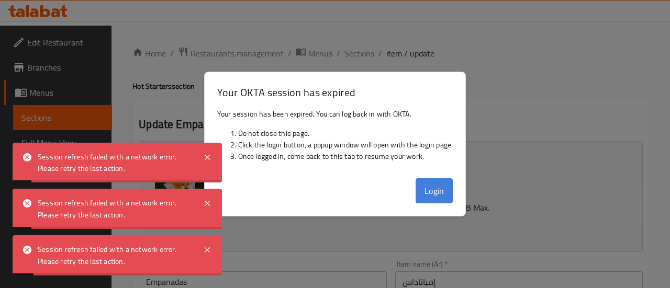
click at [446, 194] on button "Login" at bounding box center [435, 191] width 38 height 25
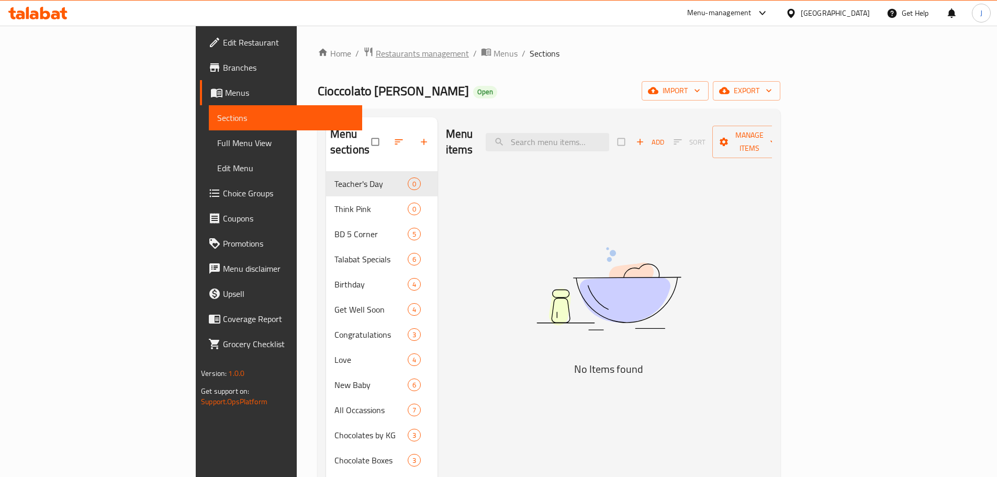
click at [376, 49] on span "Restaurants management" at bounding box center [422, 53] width 93 height 13
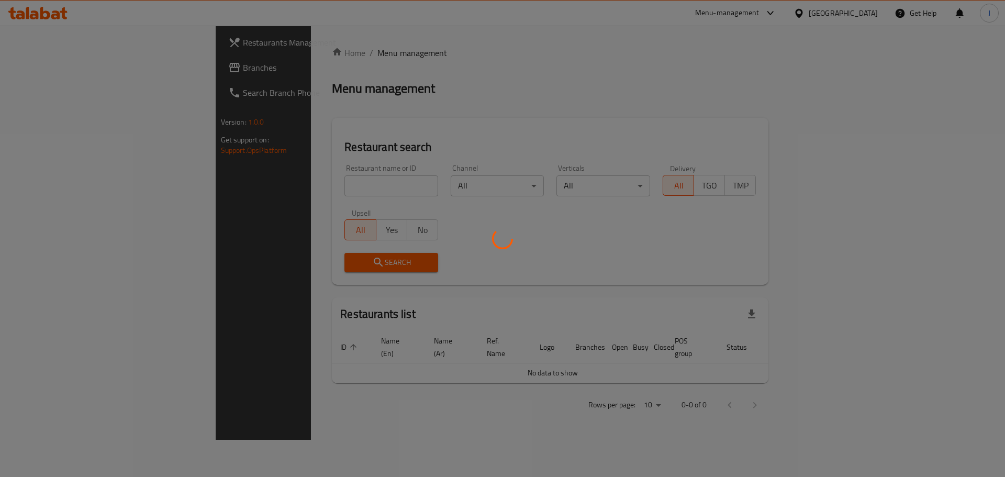
click at [289, 184] on div at bounding box center [502, 238] width 1005 height 477
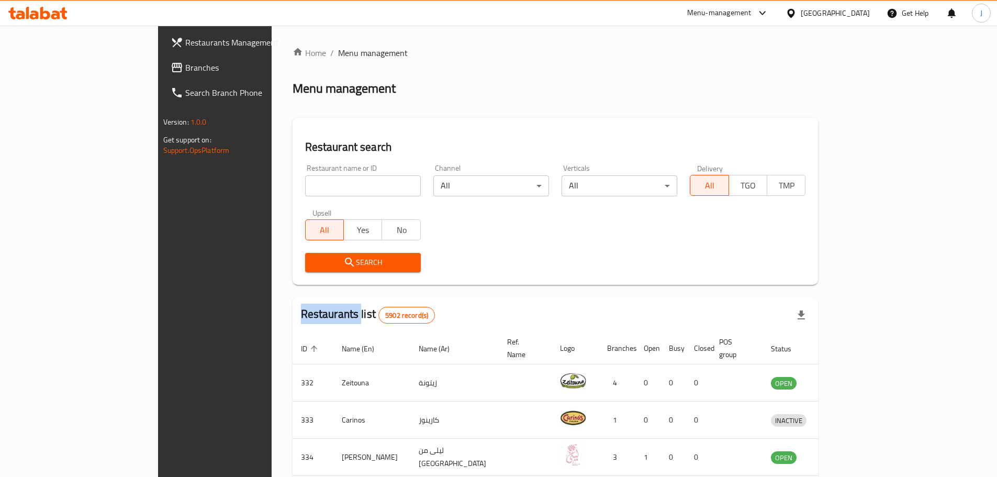
click at [289, 184] on div at bounding box center [498, 238] width 997 height 477
click at [305, 184] on input "search" at bounding box center [363, 185] width 116 height 21
type input "c"
type input "m"
type input "[PERSON_NAME]"
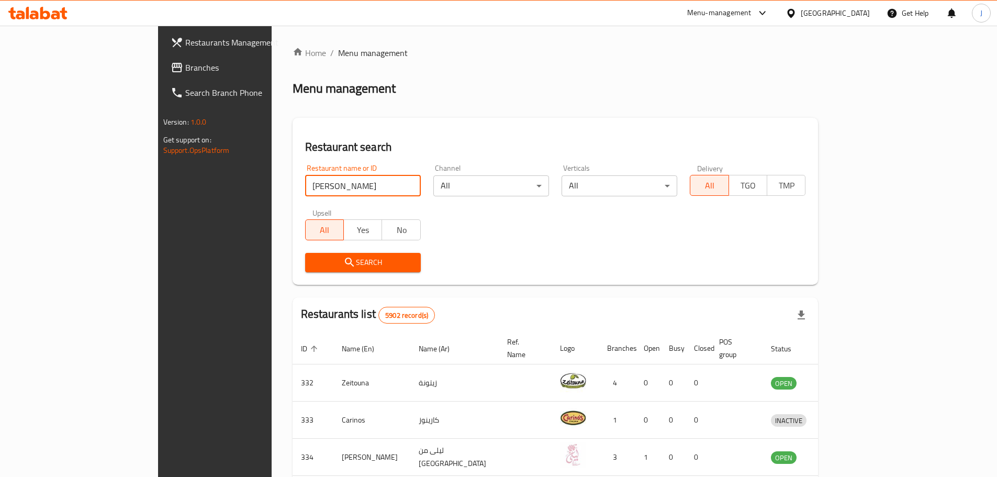
click button "Search" at bounding box center [363, 262] width 116 height 19
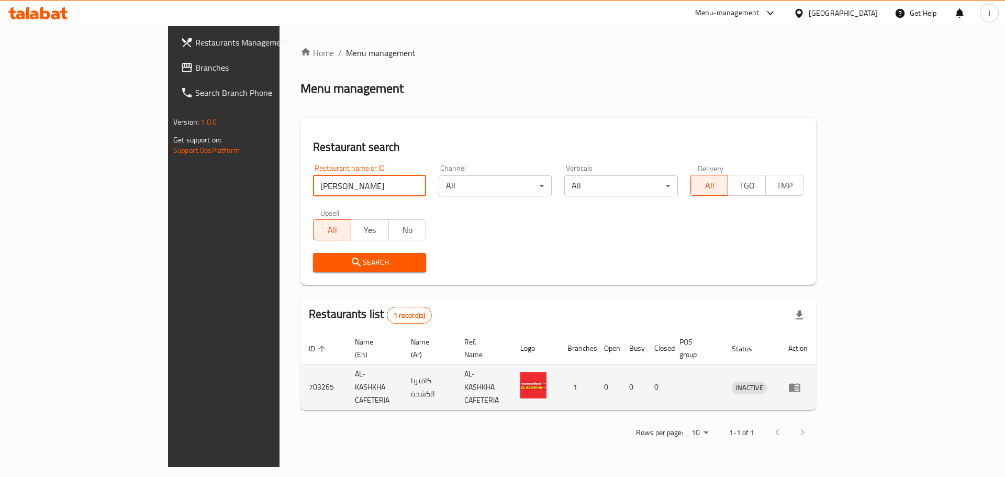
click at [300, 368] on td "703265" at bounding box center [323, 387] width 46 height 46
copy td "703265"
click at [816, 373] on td "enhanced table" at bounding box center [798, 387] width 36 height 46
click at [800, 383] on icon "enhanced table" at bounding box center [795, 387] width 12 height 9
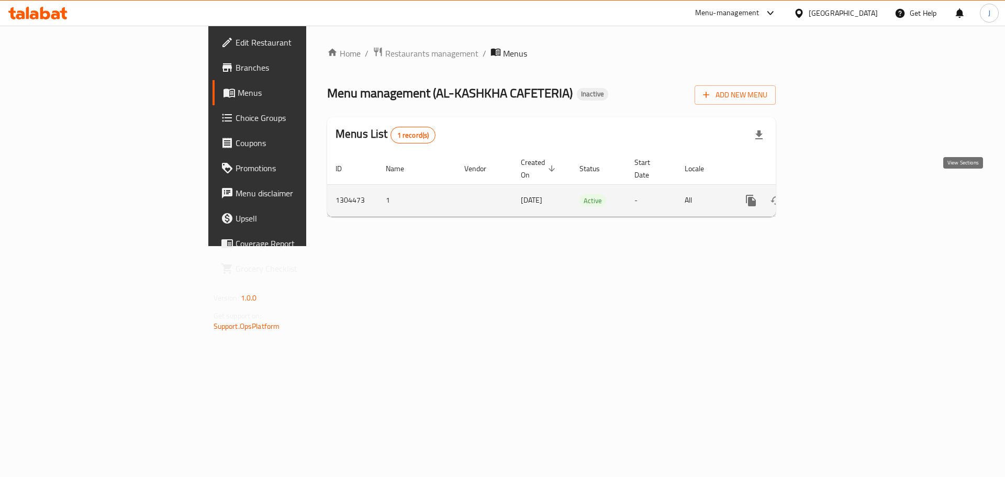
click at [839, 197] on link "enhanced table" at bounding box center [826, 200] width 25 height 25
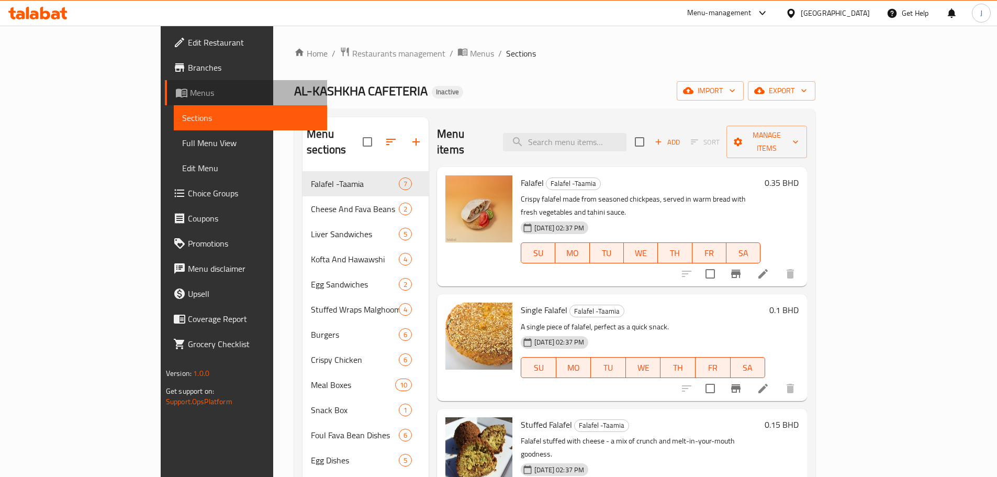
click at [165, 80] on link "Menus" at bounding box center [246, 92] width 162 height 25
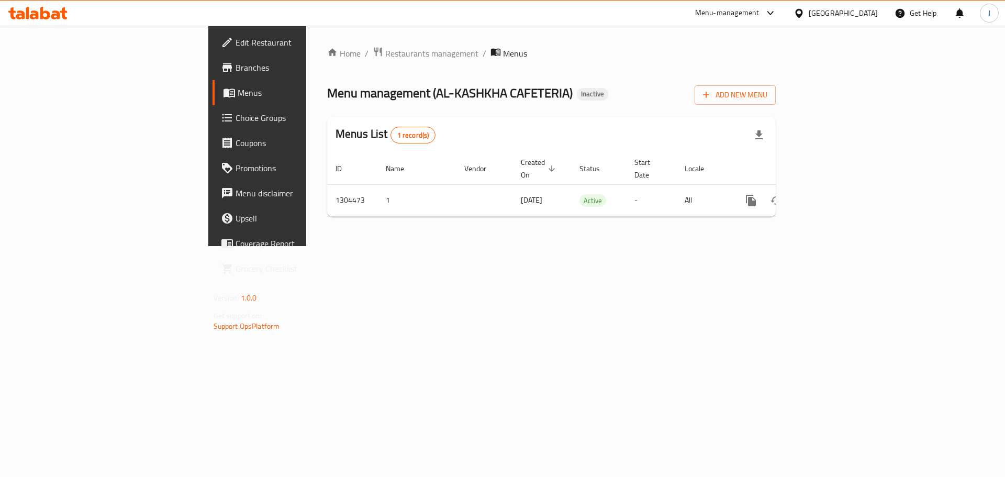
click at [236, 71] on span "Branches" at bounding box center [302, 67] width 132 height 13
